Goal: Task Accomplishment & Management: Use online tool/utility

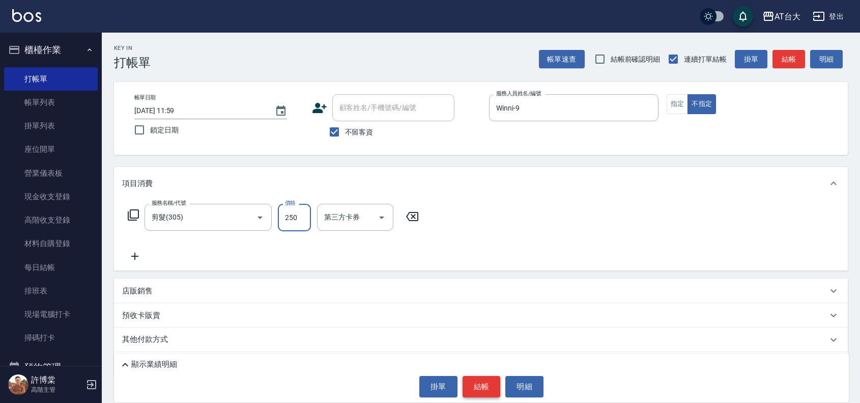
type input "250"
click at [495, 396] on button "結帳" at bounding box center [482, 386] width 38 height 21
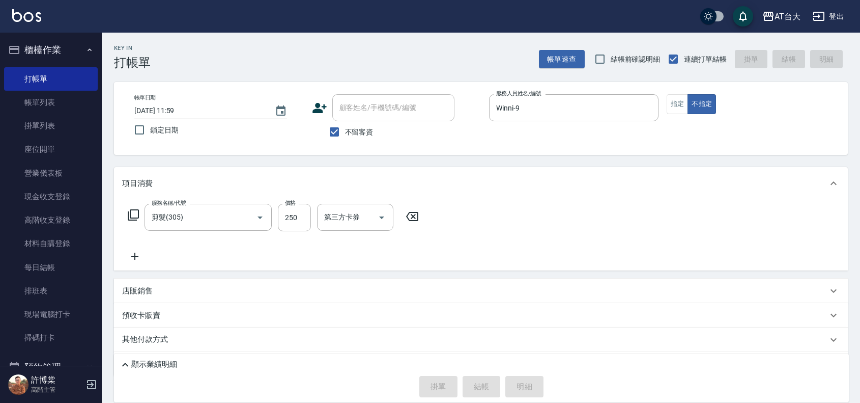
type input "[DATE] 12:30"
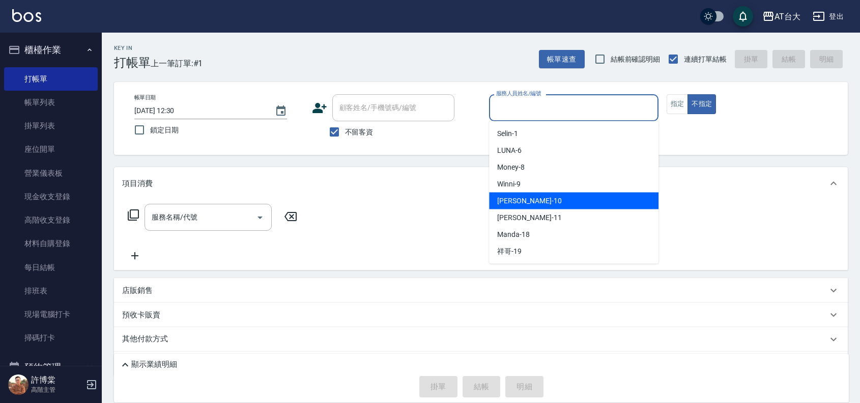
click at [514, 202] on span "JOJO -10" at bounding box center [529, 201] width 64 height 11
type input "JOJO-10"
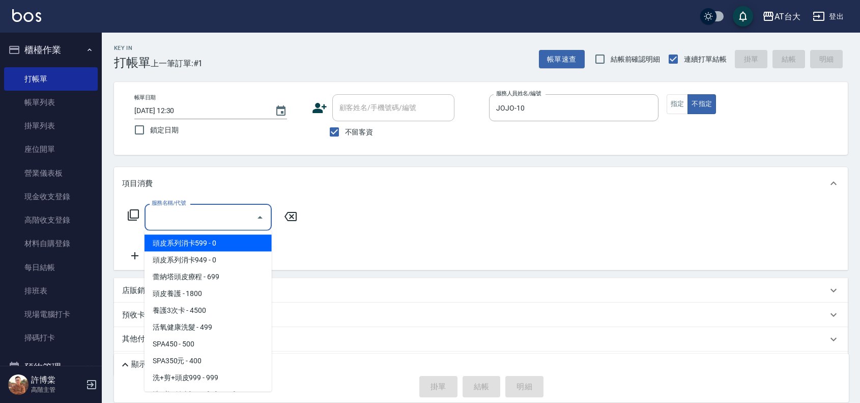
click at [227, 218] on input "服務名稱/代號" at bounding box center [200, 217] width 103 height 18
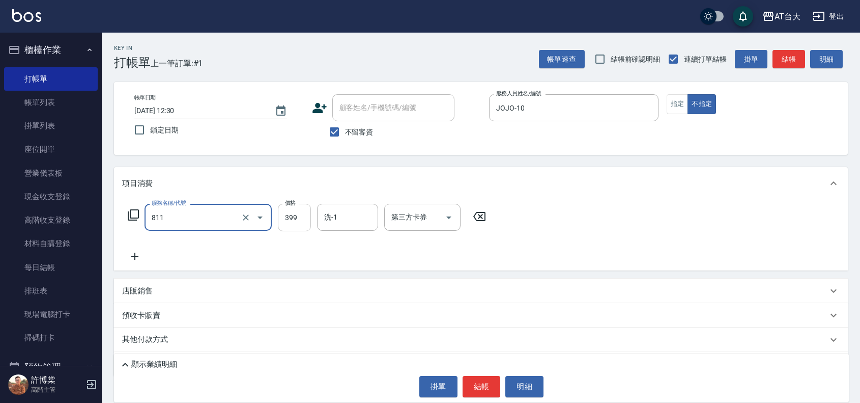
type input "洗+剪(811)"
click at [298, 220] on input "399" at bounding box center [294, 217] width 33 height 27
type input "450"
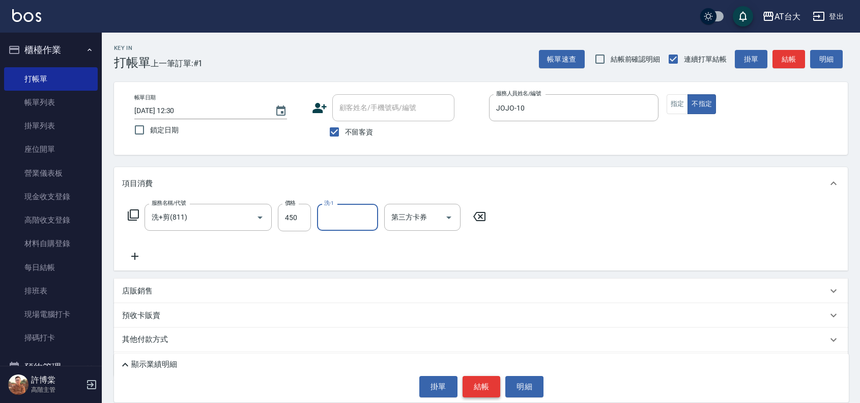
click at [485, 389] on button "結帳" at bounding box center [482, 386] width 38 height 21
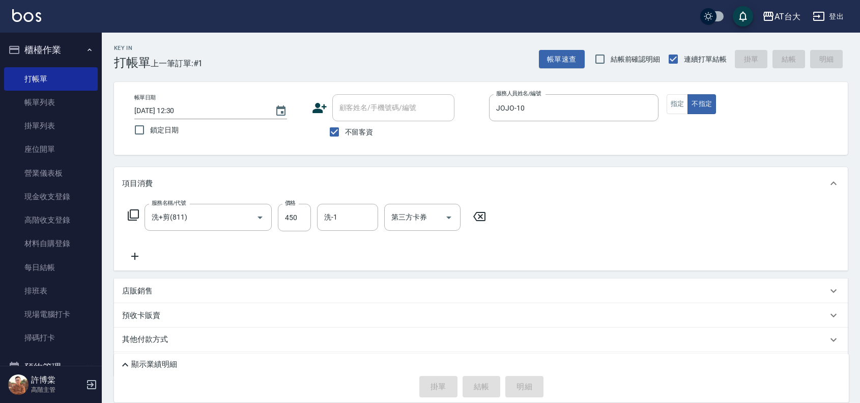
type input "[DATE] 13:07"
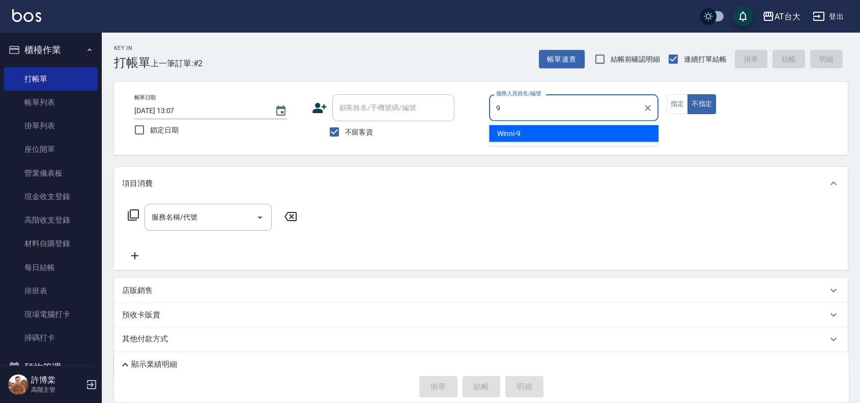
type input "Winni-9"
type button "false"
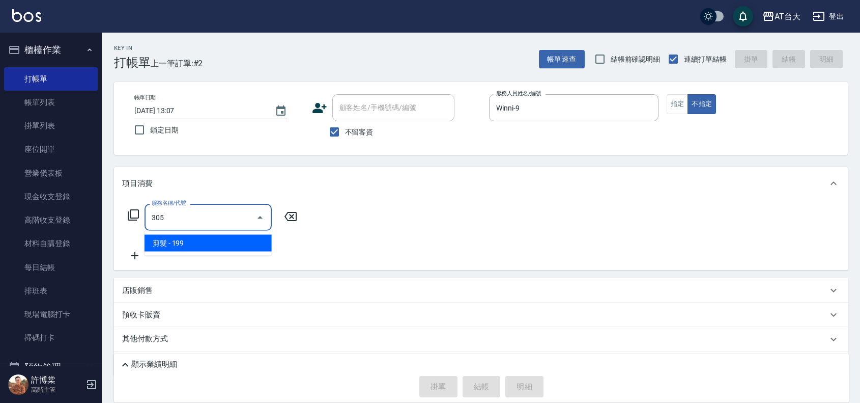
type input "剪髮(305)"
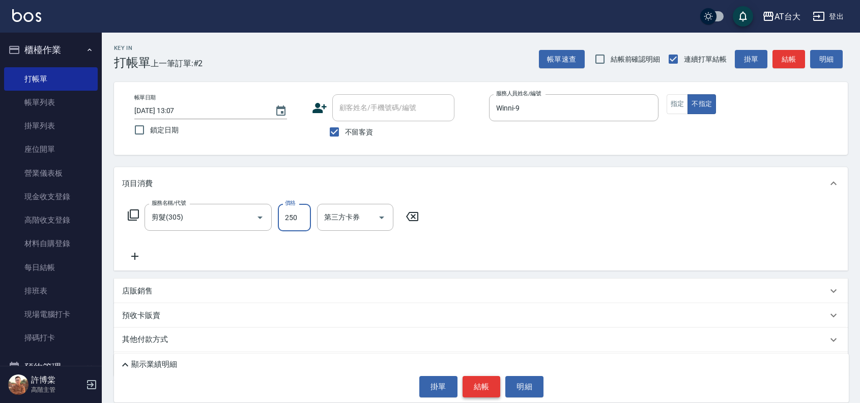
type input "250"
click at [494, 380] on button "結帳" at bounding box center [482, 386] width 38 height 21
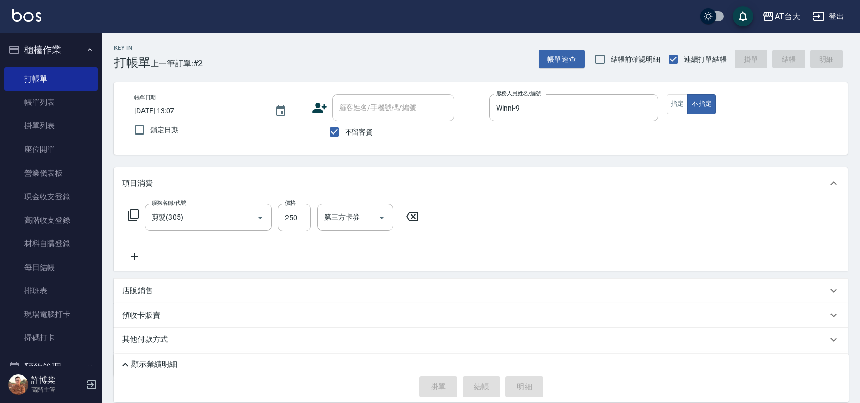
type input "[DATE] 13:15"
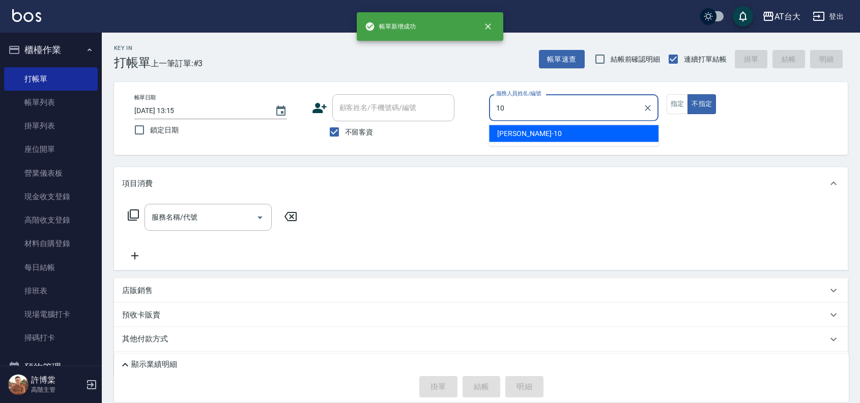
type input "JOJO-10"
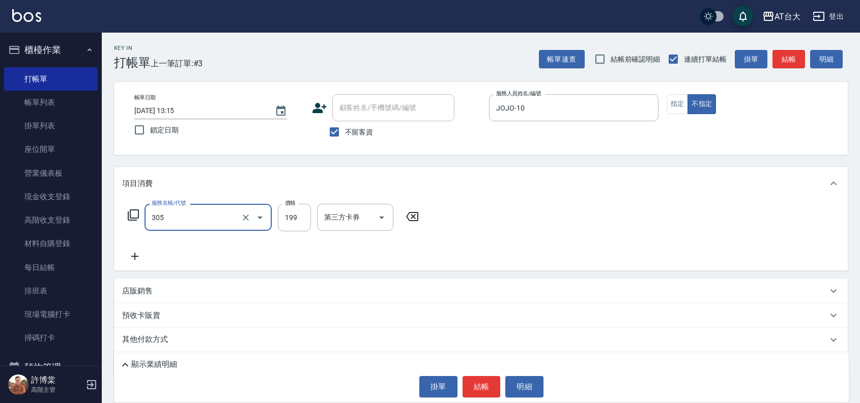
type input "剪髮(305)"
type input "250"
click at [490, 395] on button "結帳" at bounding box center [482, 386] width 38 height 21
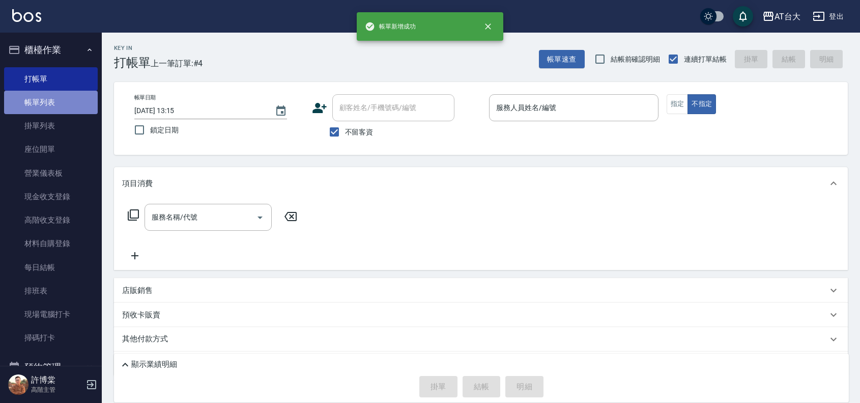
click at [60, 106] on link "帳單列表" at bounding box center [51, 102] width 94 height 23
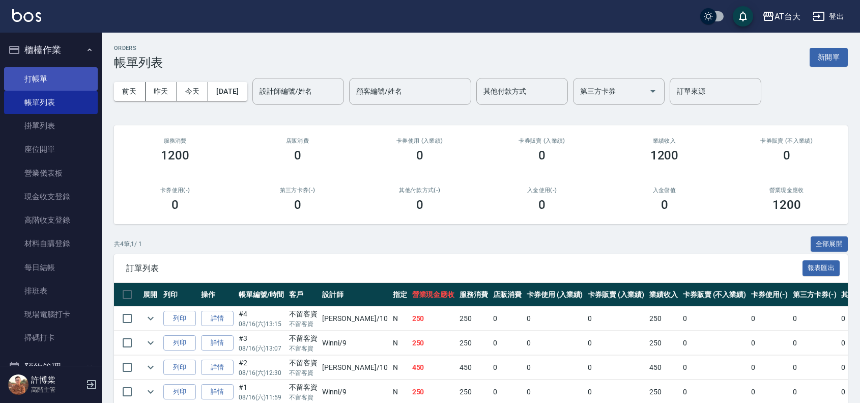
click at [30, 82] on link "打帳單" at bounding box center [51, 78] width 94 height 23
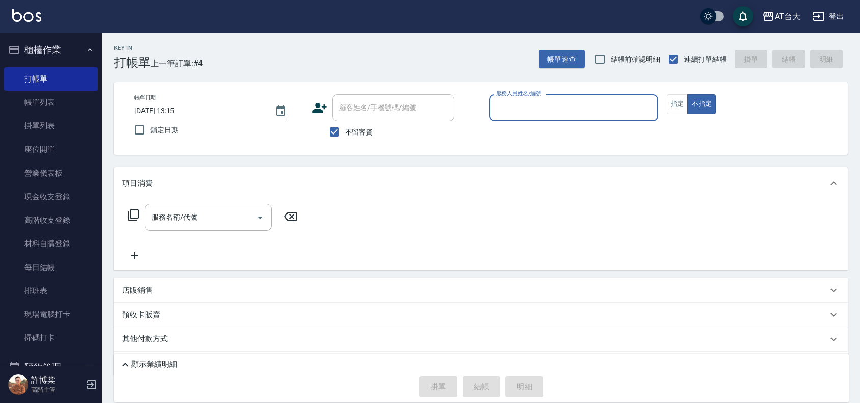
click at [503, 105] on input "服務人員姓名/編號" at bounding box center [574, 108] width 160 height 18
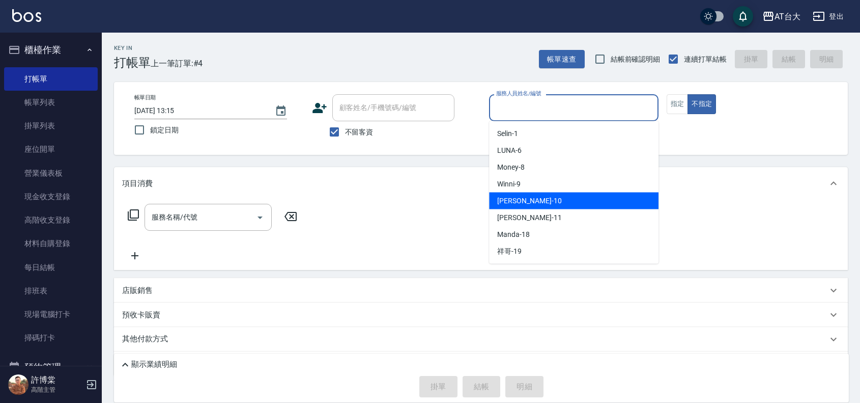
click at [517, 206] on div "JOJO -10" at bounding box center [574, 200] width 170 height 17
type input "JOJO-10"
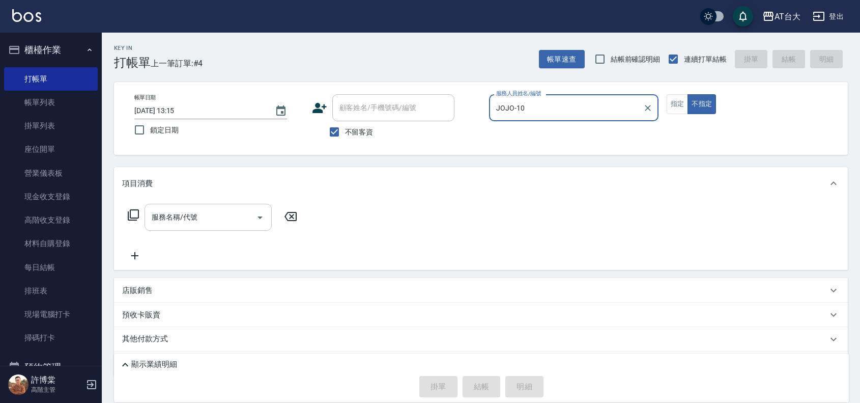
click at [229, 215] on input "服務名稱/代號" at bounding box center [200, 217] width 103 height 18
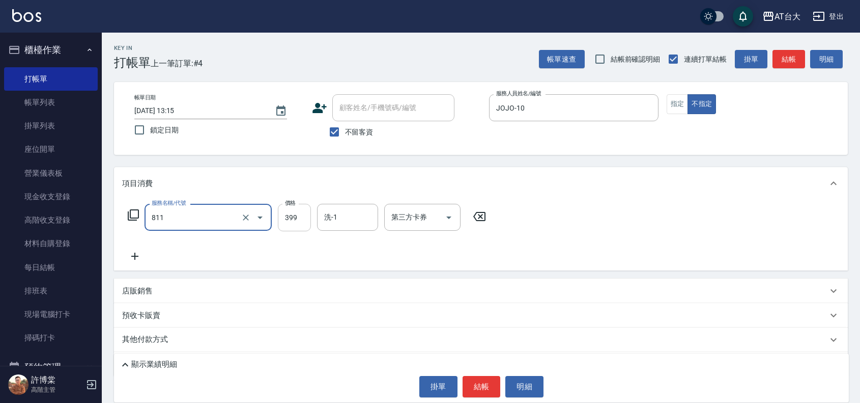
type input "洗+剪(811)"
click at [281, 217] on input "399" at bounding box center [294, 217] width 33 height 27
type input "450"
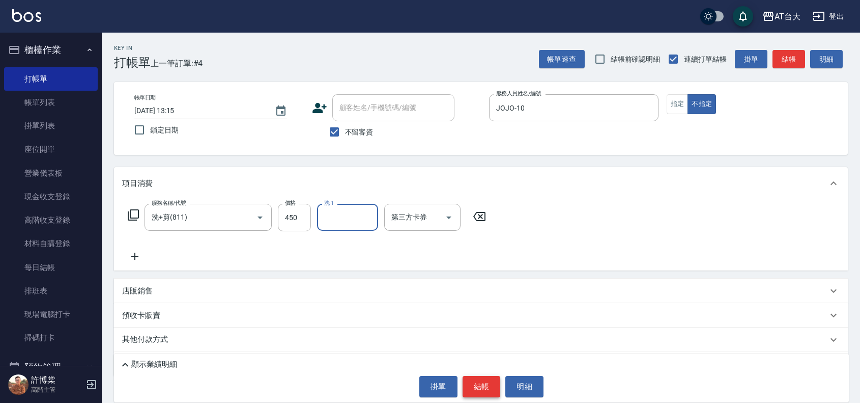
click at [467, 377] on button "結帳" at bounding box center [482, 386] width 38 height 21
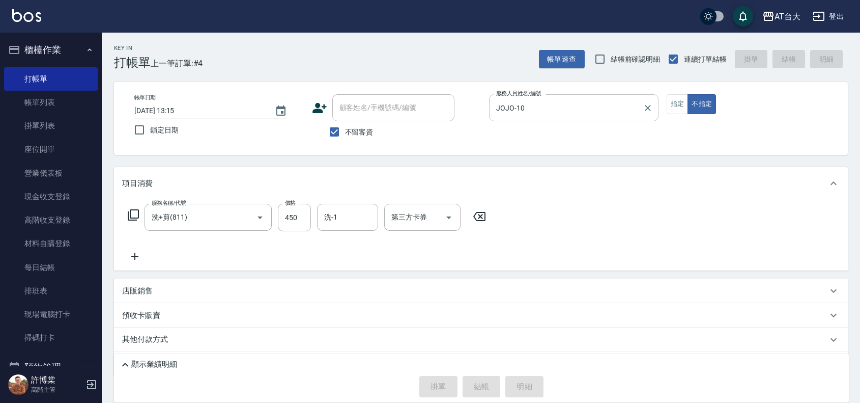
type input "[DATE] 13:37"
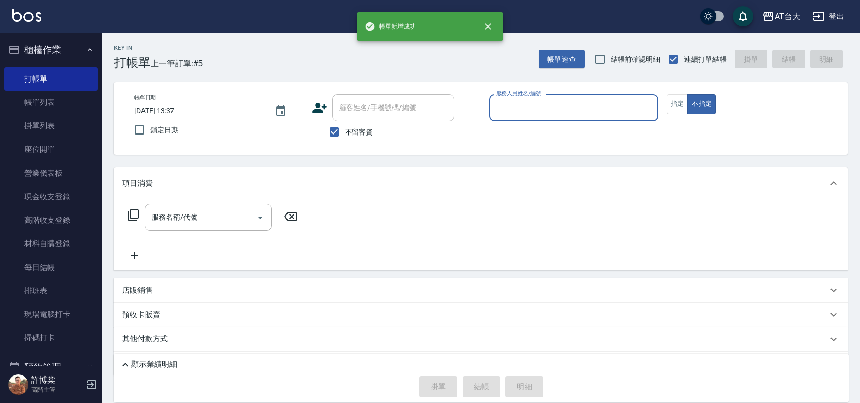
click at [536, 110] on input "服務人員姓名/編號" at bounding box center [574, 108] width 160 height 18
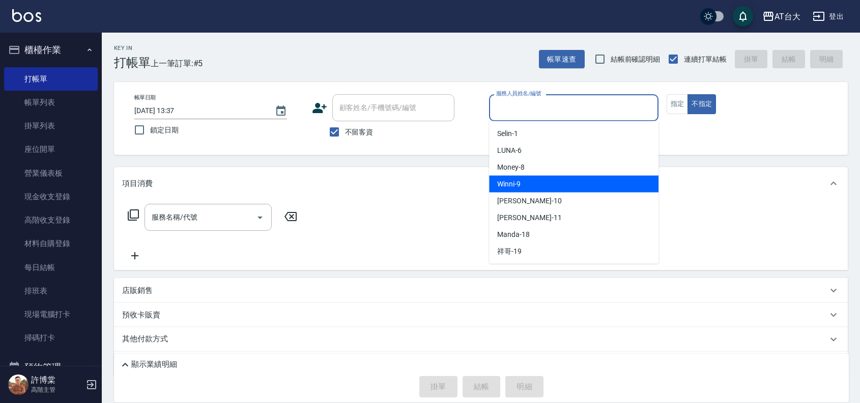
click at [532, 177] on div "Winni -9" at bounding box center [574, 184] width 170 height 17
type input "Winni-9"
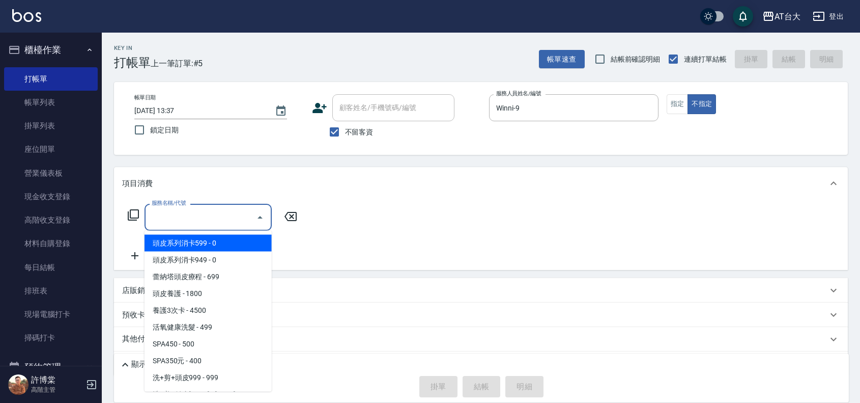
click at [210, 209] on input "服務名稱/代號" at bounding box center [200, 217] width 103 height 18
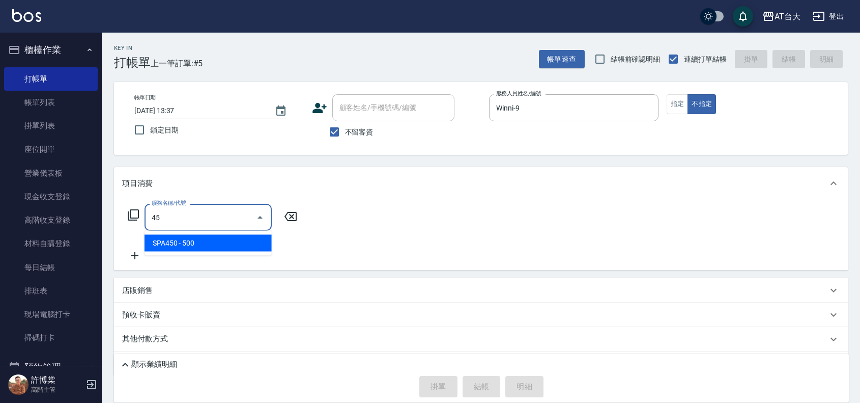
type input "4"
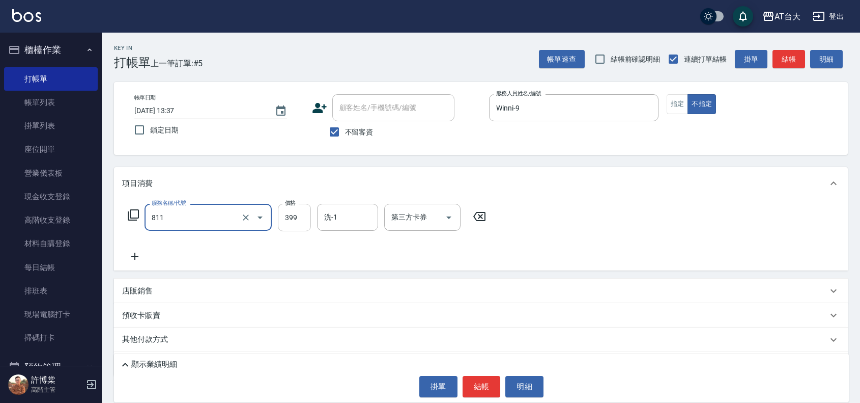
type input "洗+剪(811)"
click at [291, 214] on input "399" at bounding box center [294, 217] width 33 height 27
type input "450"
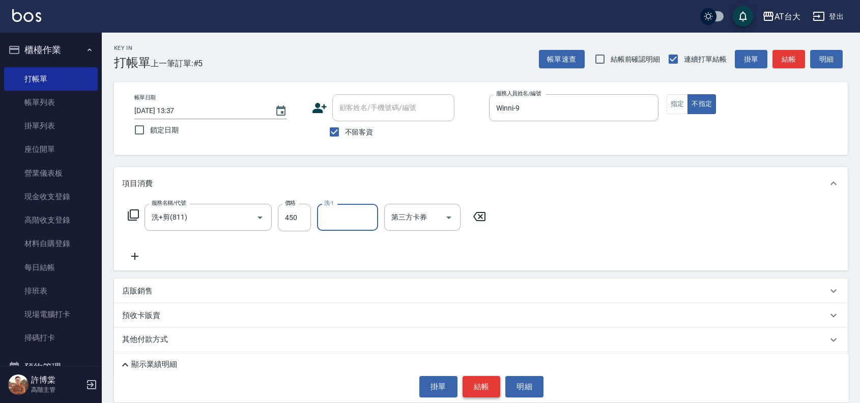
click at [469, 387] on button "結帳" at bounding box center [482, 386] width 38 height 21
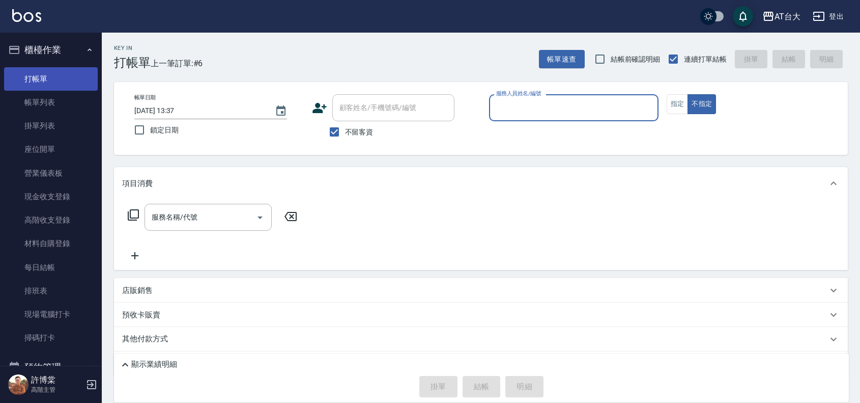
drag, startPoint x: 79, startPoint y: 106, endPoint x: 79, endPoint y: 88, distance: 17.8
click at [79, 106] on link "帳單列表" at bounding box center [51, 102] width 94 height 23
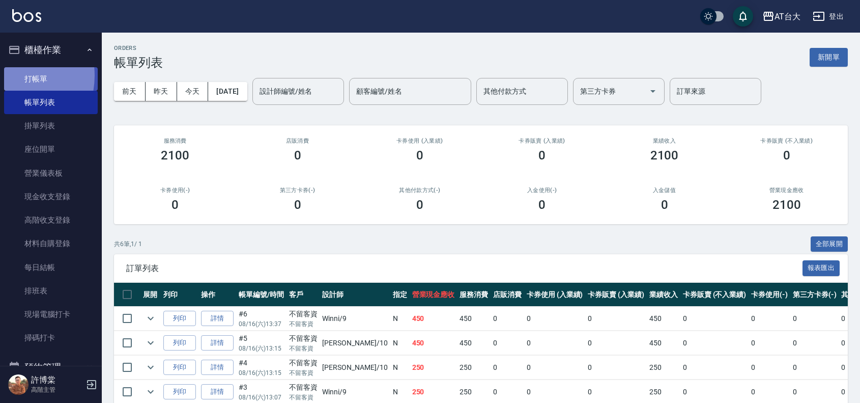
click at [6, 75] on link "打帳單" at bounding box center [51, 78] width 94 height 23
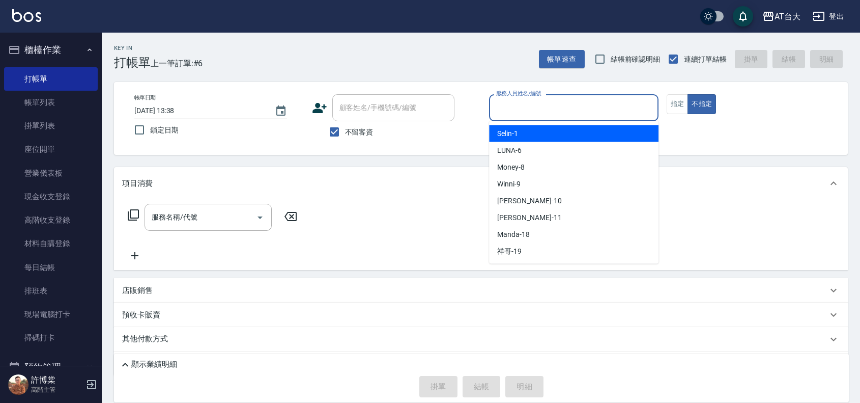
click at [566, 107] on input "服務人員姓名/編號" at bounding box center [574, 108] width 160 height 18
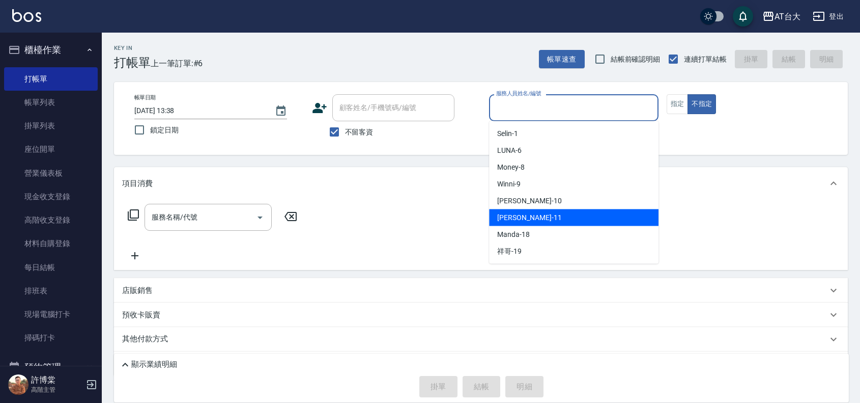
click at [560, 211] on div "[PERSON_NAME] -11" at bounding box center [574, 217] width 170 height 17
type input "[PERSON_NAME]-11"
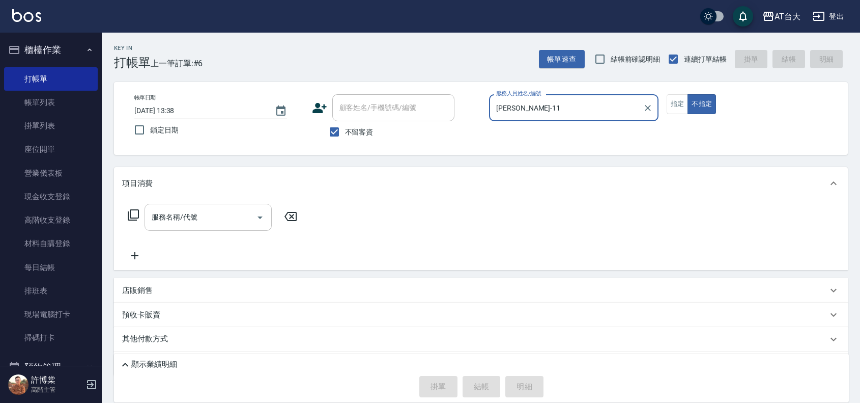
click at [218, 226] on input "服務名稱/代號" at bounding box center [200, 217] width 103 height 18
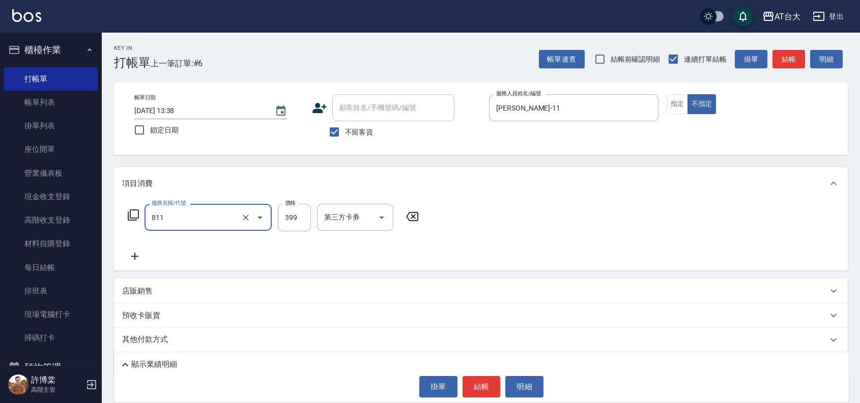
type input "洗+剪(811)"
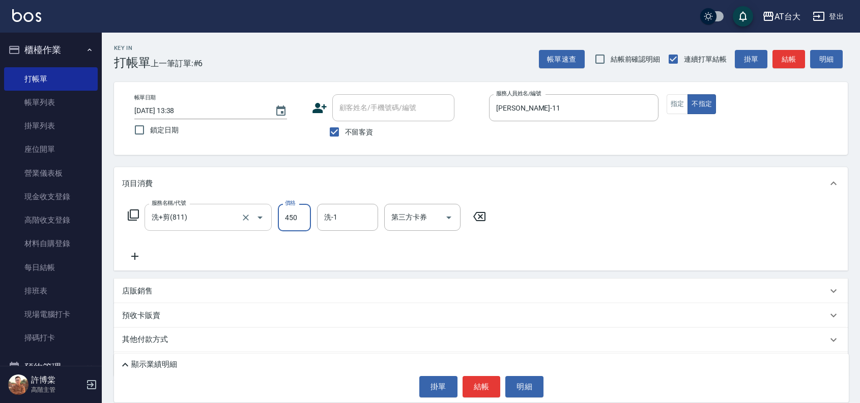
type input "450"
click at [477, 381] on button "結帳" at bounding box center [482, 386] width 38 height 21
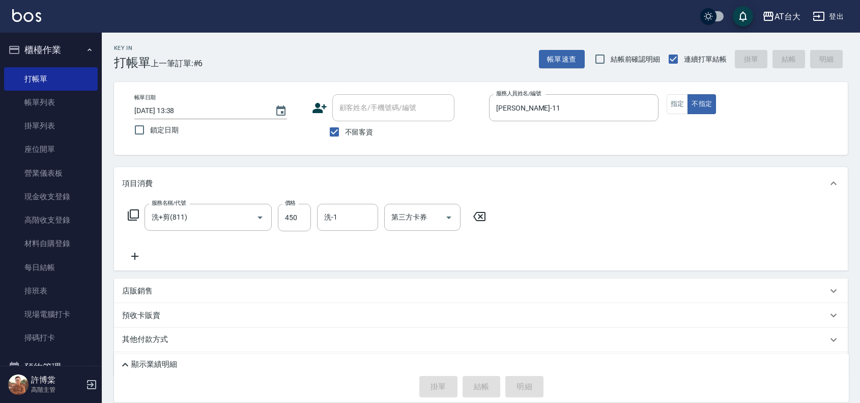
type input "[DATE] 13:50"
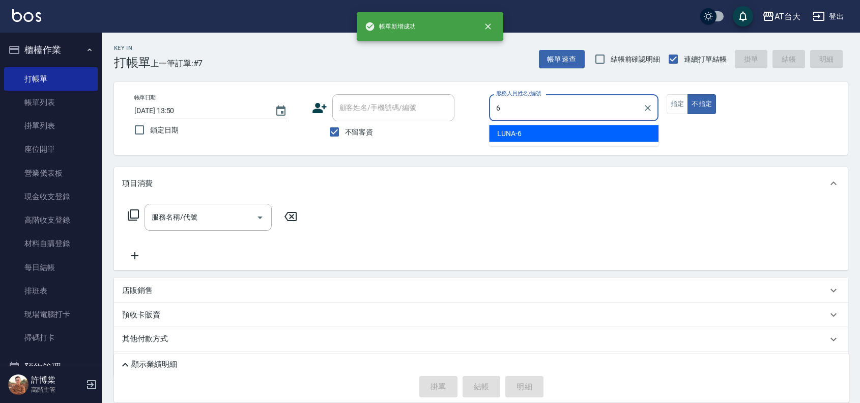
type input "LUNA-6"
type button "false"
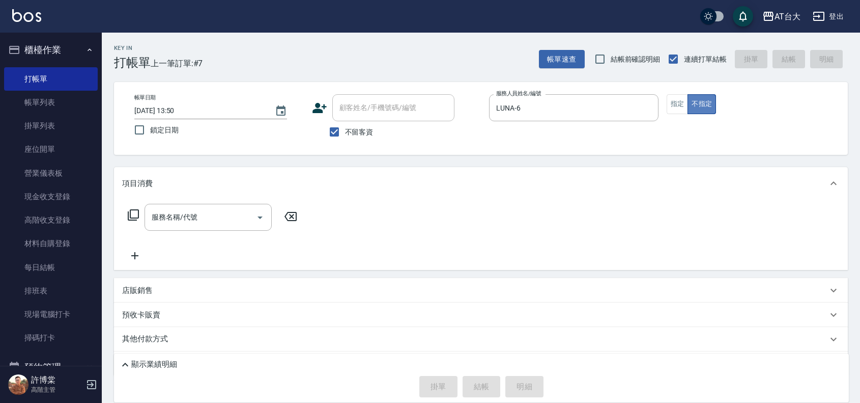
click at [690, 102] on button "不指定" at bounding box center [702, 104] width 29 height 20
click at [671, 107] on button "指定" at bounding box center [678, 104] width 22 height 20
type button "true"
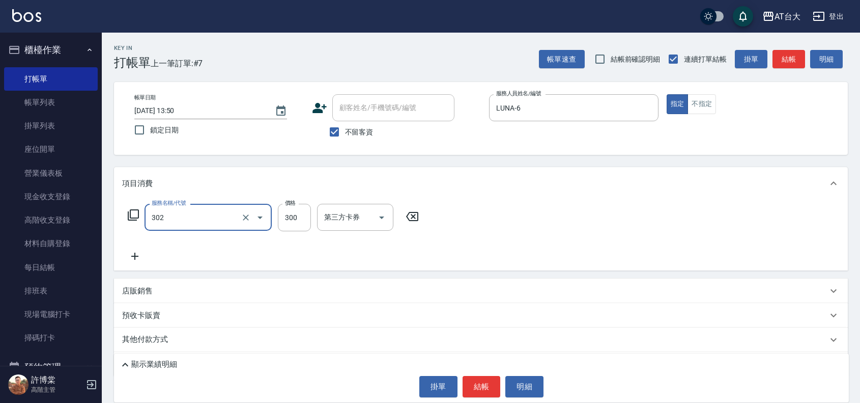
type input "剪髮(302)"
type input "250"
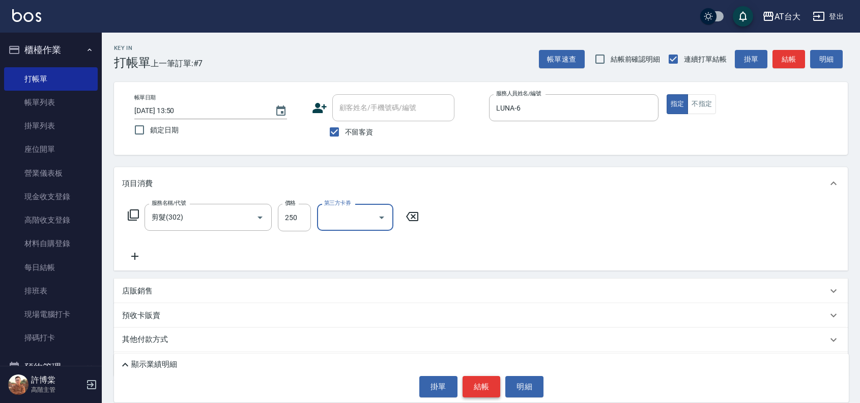
click at [472, 382] on button "結帳" at bounding box center [482, 386] width 38 height 21
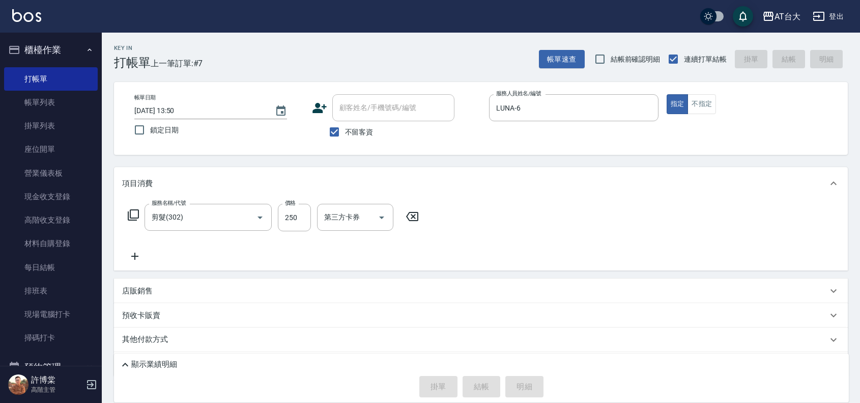
type input "[DATE] 14:17"
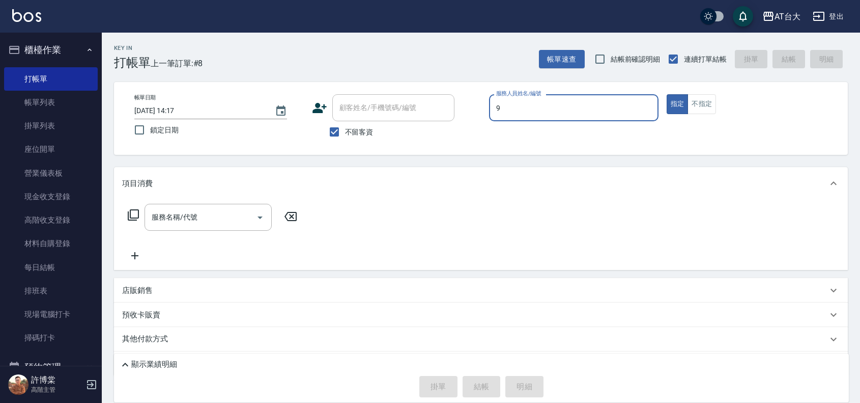
type input "Winni-9"
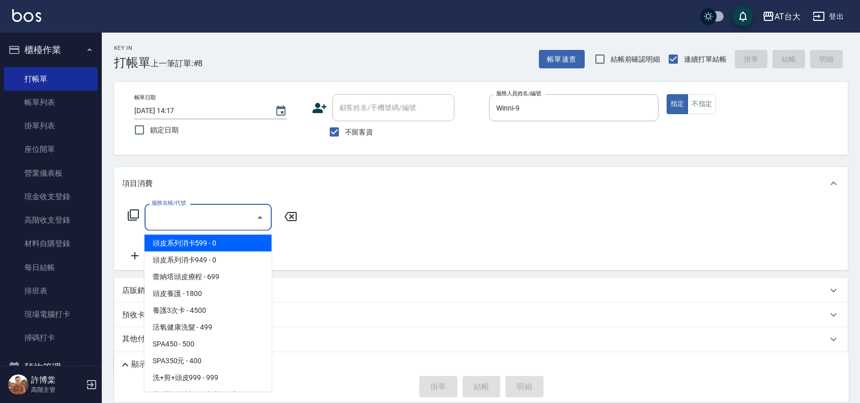
click at [188, 222] on input "服務名稱/代號" at bounding box center [200, 217] width 103 height 18
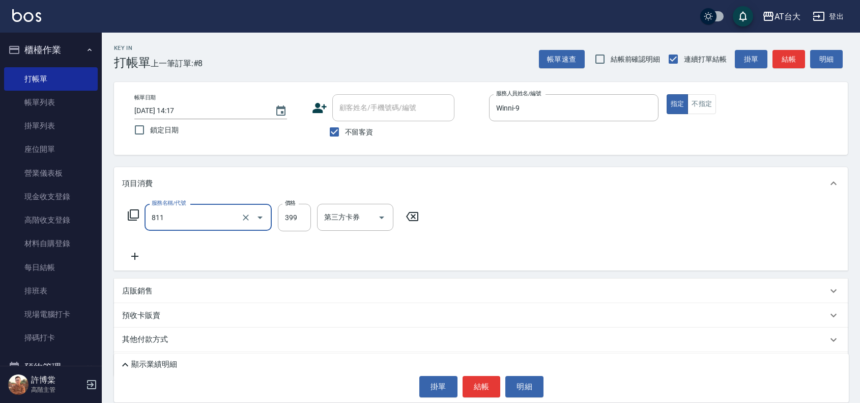
type input "811"
type input "4"
type input "洗+剪(811)"
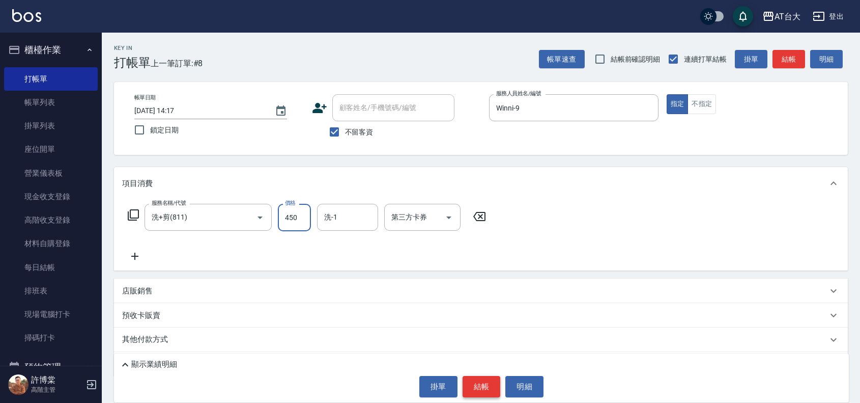
type input "450"
click at [473, 394] on button "結帳" at bounding box center [482, 386] width 38 height 21
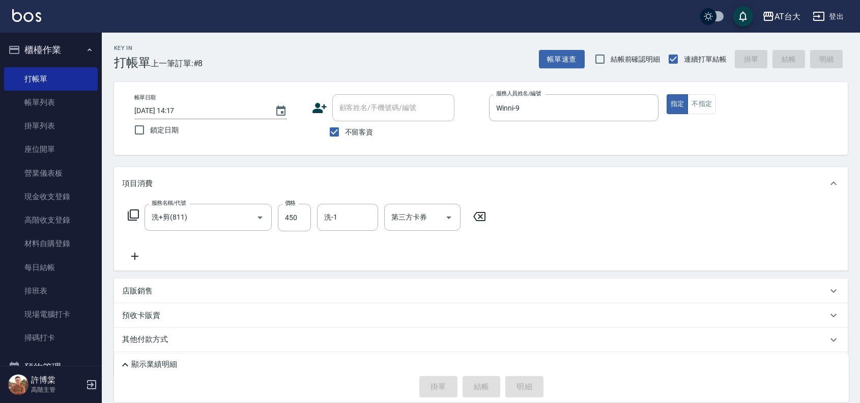
type input "[DATE] 14:47"
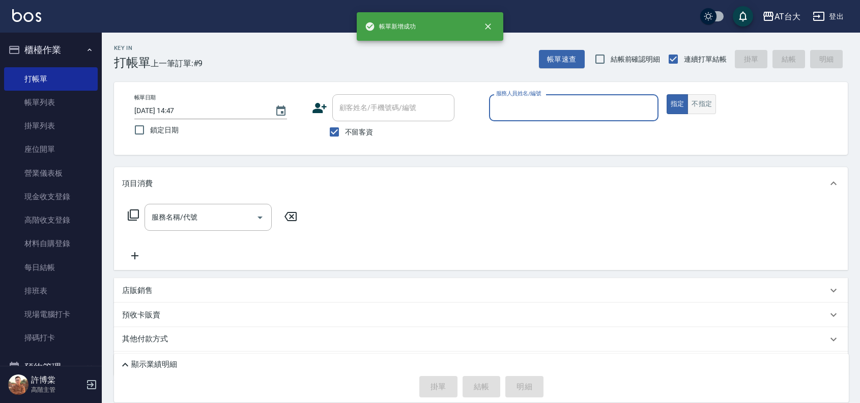
click at [706, 113] on button "不指定" at bounding box center [702, 104] width 29 height 20
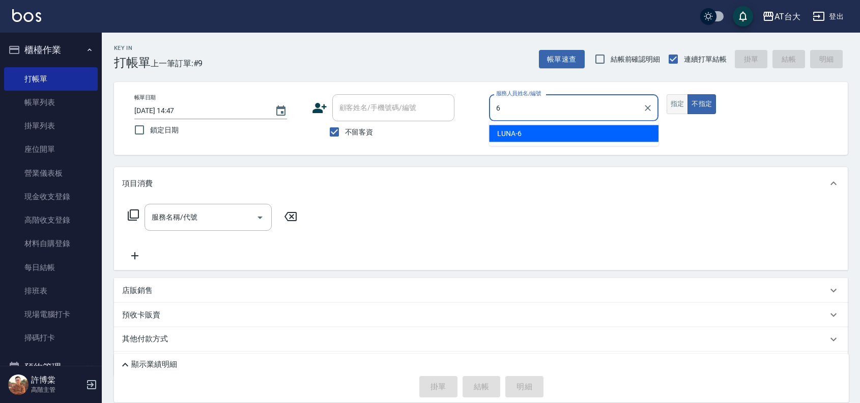
type input "LUNA-6"
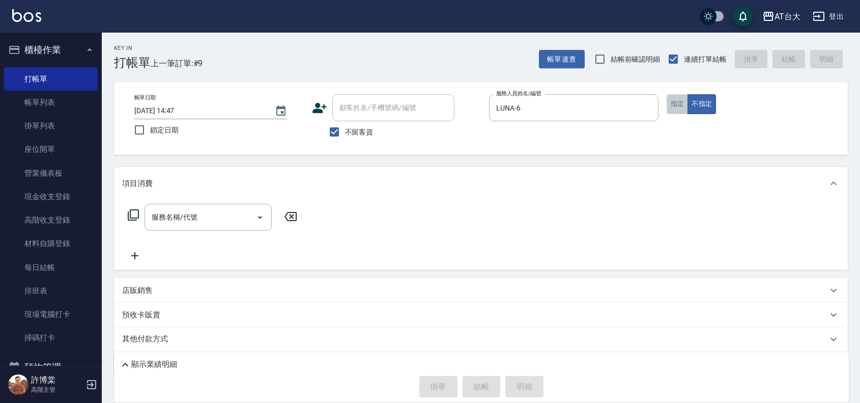
click at [670, 105] on button "指定" at bounding box center [678, 104] width 22 height 20
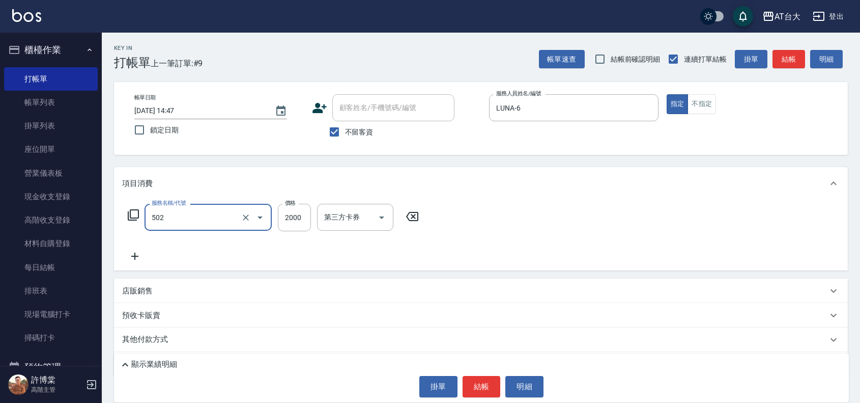
type input "染髮2000以上(502)"
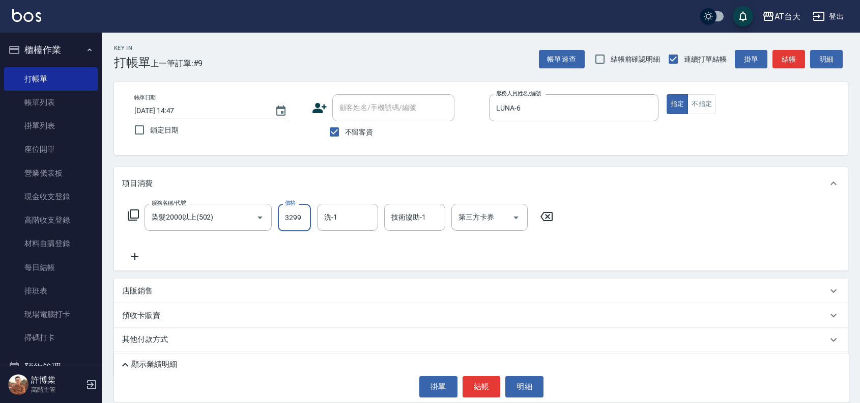
type input "3299"
drag, startPoint x: 469, startPoint y: 379, endPoint x: 482, endPoint y: 415, distance: 37.8
click at [482, 402] on html "AT台大 登出 櫃檯作業 打帳單 帳單列表 掛單列表 座位開單 營業儀表板 現金收支登錄 高階收支登錄 材料自購登錄 每日結帳 排班表 現場電腦打卡 掃碼打卡…" at bounding box center [430, 216] width 860 height 432
click at [483, 383] on button "結帳" at bounding box center [482, 386] width 38 height 21
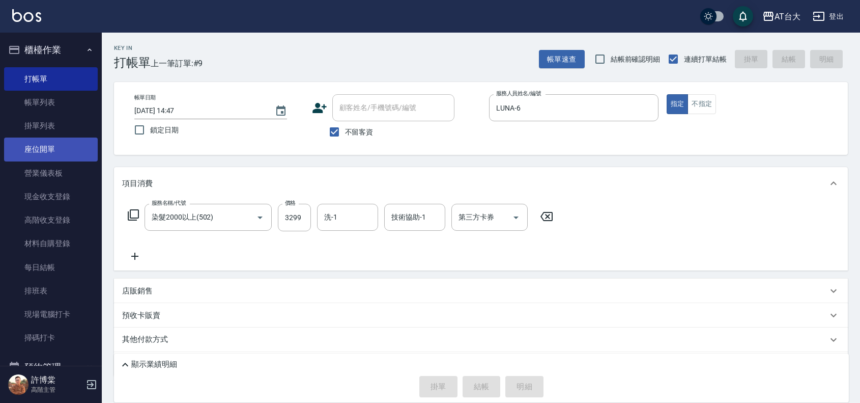
type input "[DATE] 14:53"
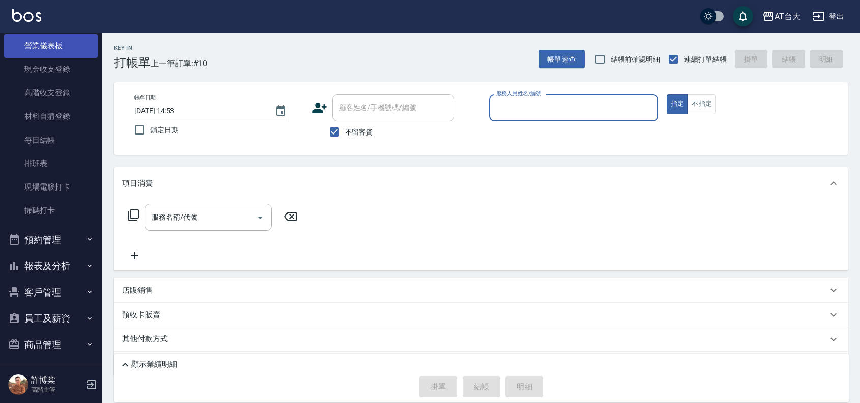
scroll to position [184, 0]
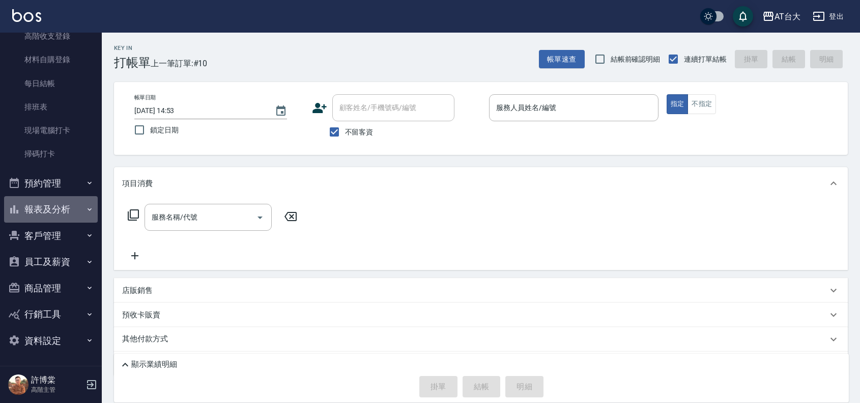
click at [75, 209] on button "報表及分析" at bounding box center [51, 209] width 94 height 26
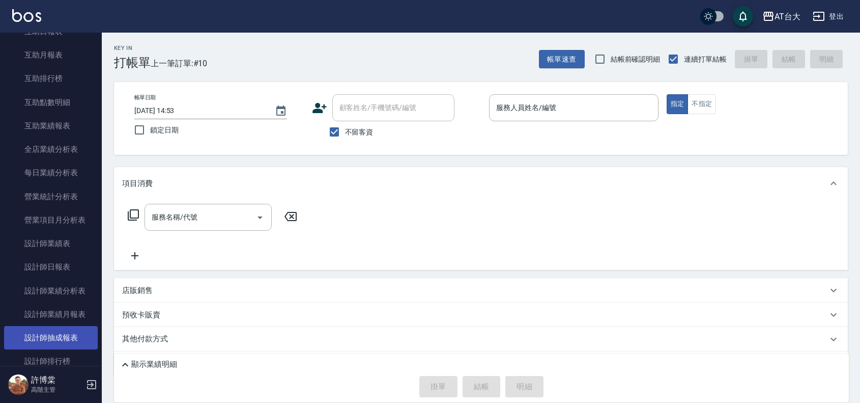
scroll to position [566, 0]
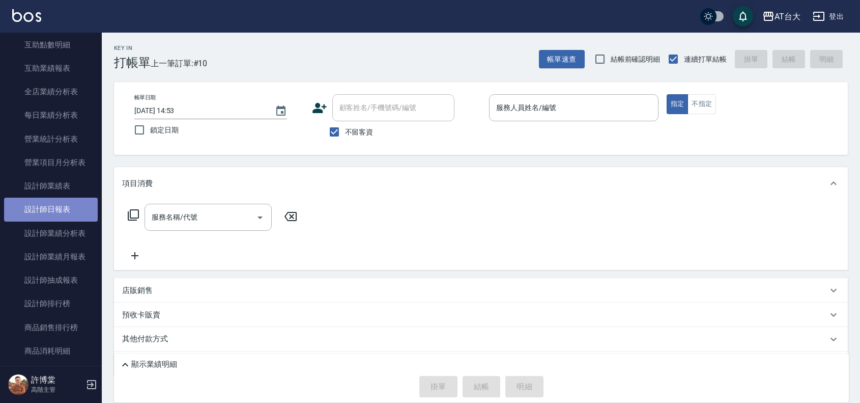
click at [70, 209] on link "設計師日報表" at bounding box center [51, 209] width 94 height 23
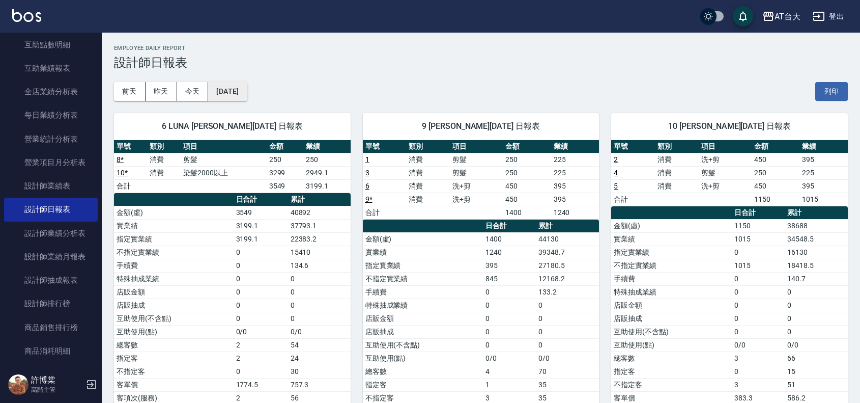
click at [233, 88] on button "[DATE]" at bounding box center [227, 91] width 39 height 19
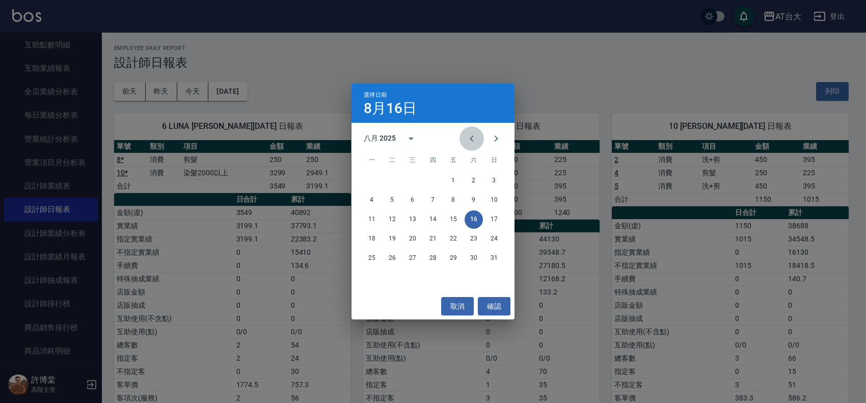
click at [464, 136] on button "Previous month" at bounding box center [471, 138] width 24 height 24
click at [415, 222] on button "16" at bounding box center [412, 219] width 18 height 18
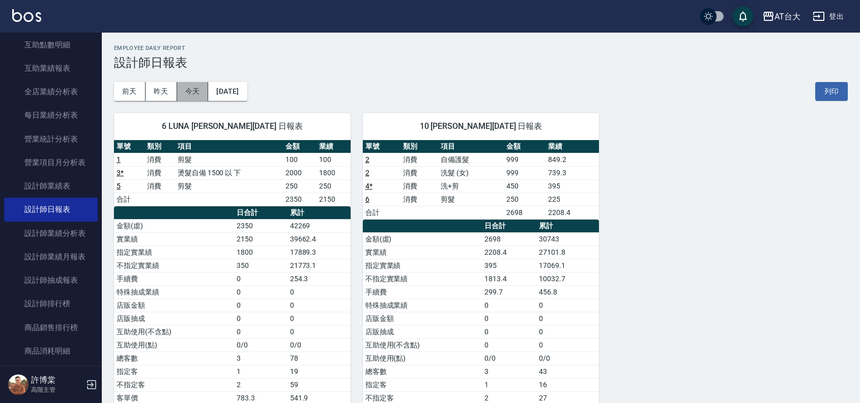
click at [202, 98] on button "今天" at bounding box center [193, 91] width 32 height 19
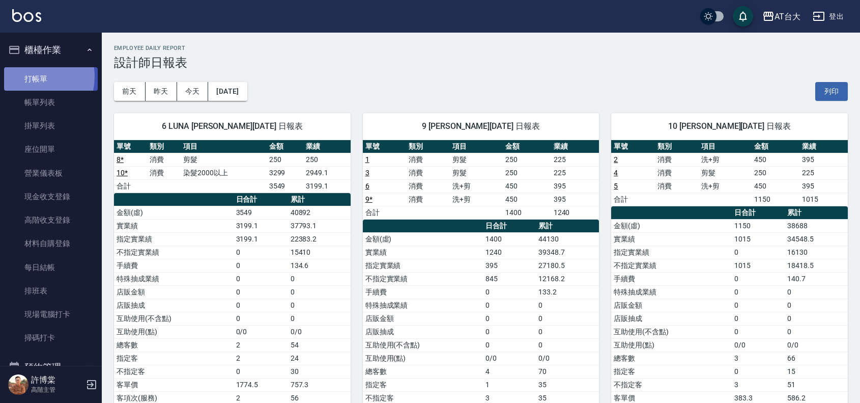
click at [31, 76] on link "打帳單" at bounding box center [51, 78] width 94 height 23
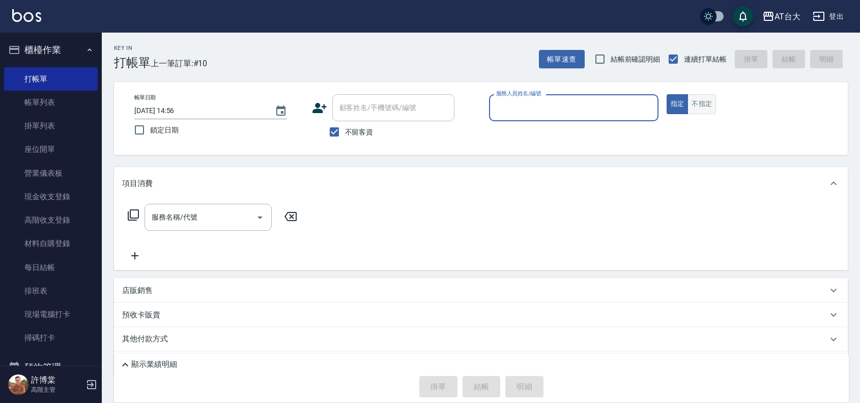
click at [706, 94] on button "不指定" at bounding box center [702, 104] width 29 height 20
click at [566, 125] on p at bounding box center [574, 126] width 170 height 11
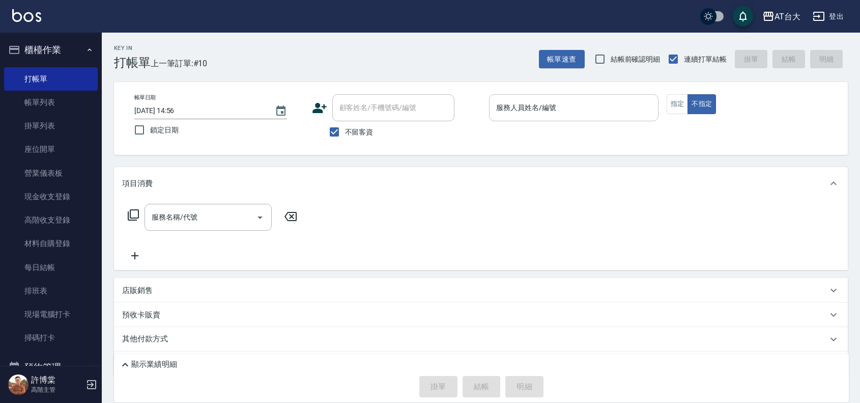
click at [570, 108] on input "服務人員姓名/編號" at bounding box center [574, 108] width 160 height 18
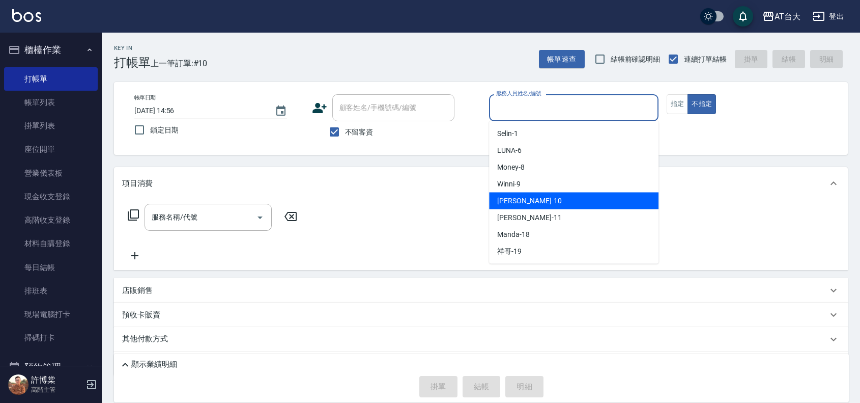
click at [572, 200] on div "JOJO -10" at bounding box center [574, 200] width 170 height 17
type input "JOJO-10"
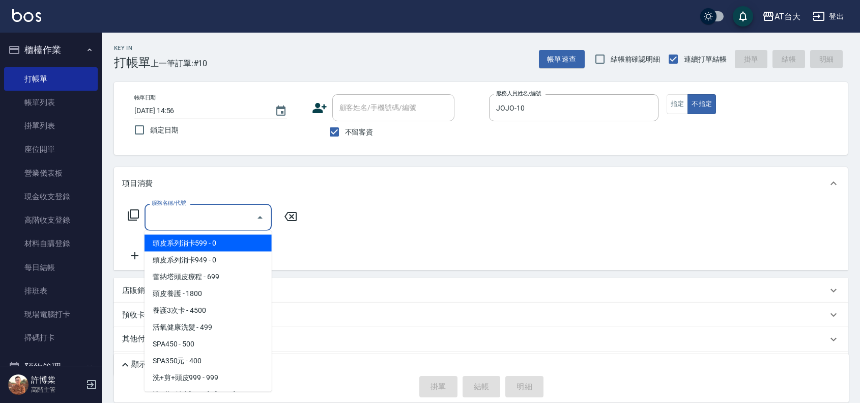
click at [176, 209] on div "服務名稱/代號 服務名稱/代號" at bounding box center [208, 217] width 127 height 27
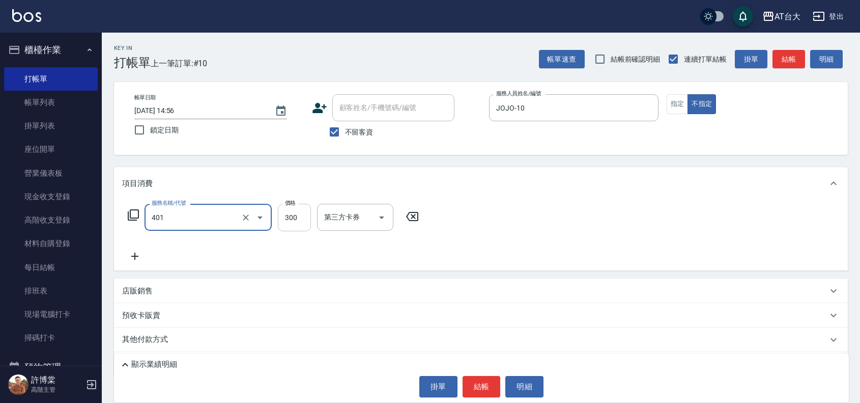
type input "自備護髮(401)"
click at [292, 211] on input "300" at bounding box center [294, 217] width 33 height 27
type input "1299"
click at [484, 388] on button "結帳" at bounding box center [482, 386] width 38 height 21
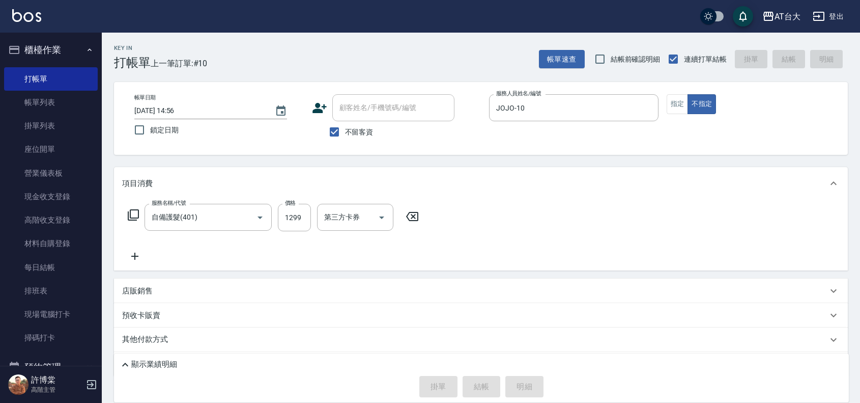
type input "[DATE] 15:01"
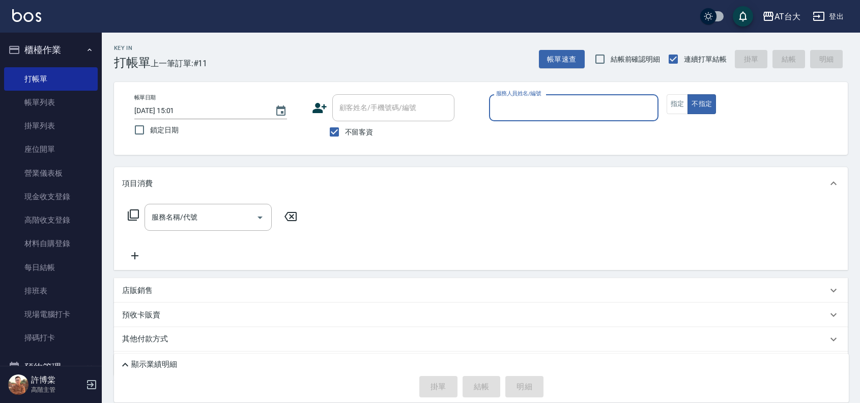
click at [620, 95] on div "服務人員姓名/編號" at bounding box center [574, 107] width 170 height 27
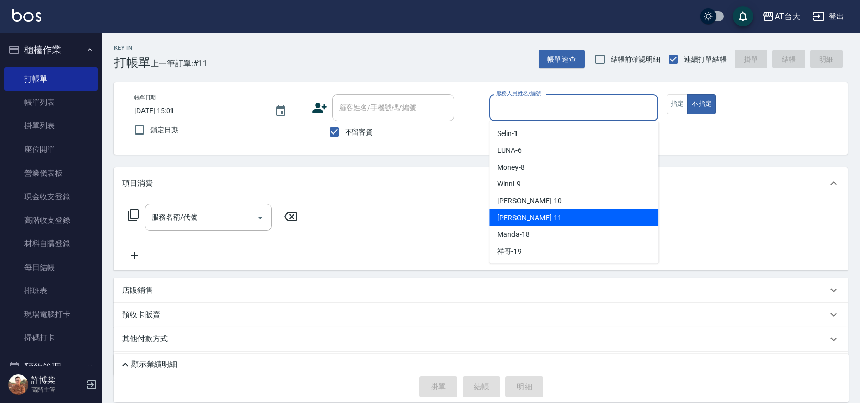
click at [543, 213] on div "[PERSON_NAME] -11" at bounding box center [574, 217] width 170 height 17
type input "[PERSON_NAME]-11"
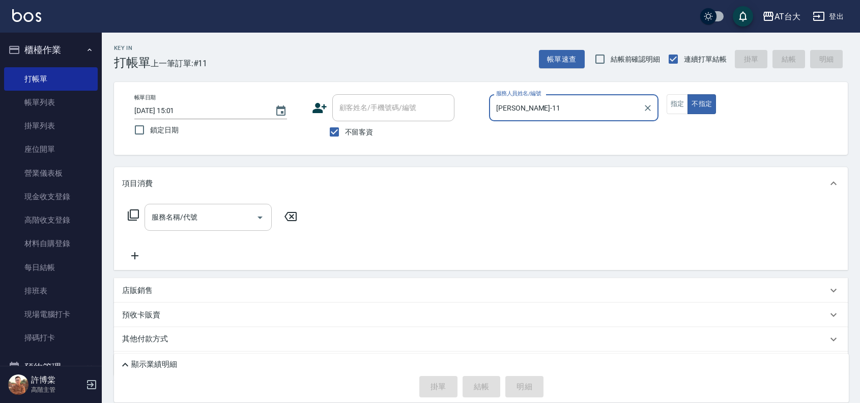
click at [208, 210] on input "服務名稱/代號" at bounding box center [200, 217] width 103 height 18
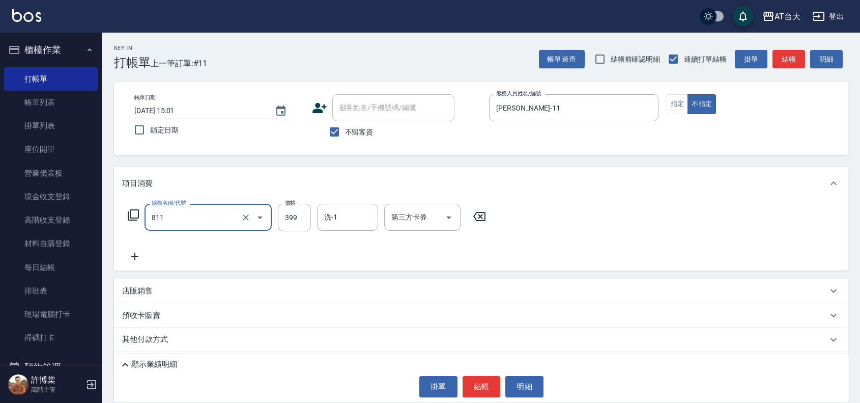
type input "洗+剪(811)"
type input "450"
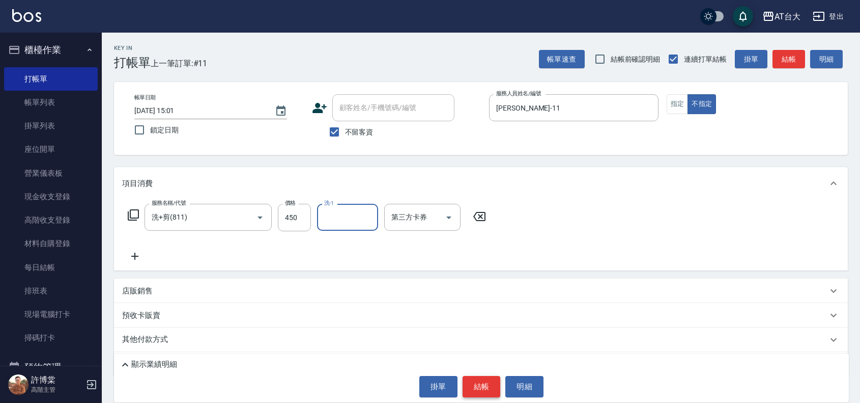
click at [494, 386] on button "結帳" at bounding box center [482, 386] width 38 height 21
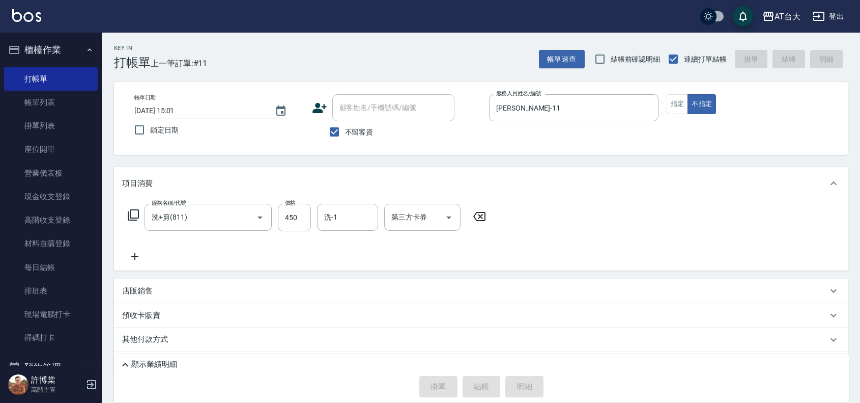
type input "[DATE] 15:03"
